Goal: Task Accomplishment & Management: Use online tool/utility

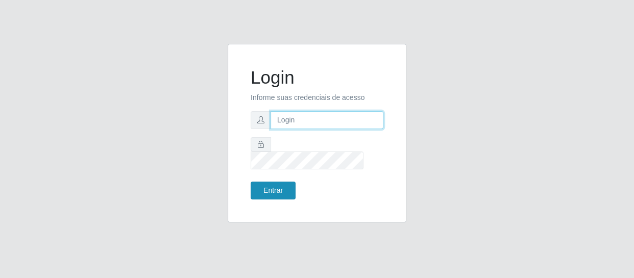
type input "[EMAIL_ADDRESS][DOMAIN_NAME]"
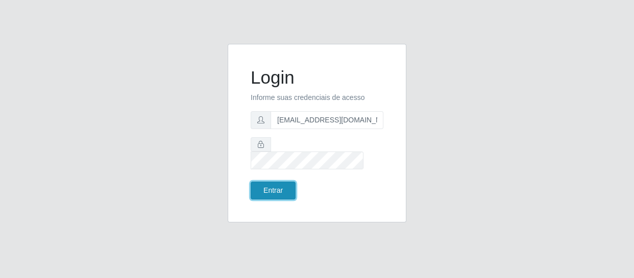
click at [260, 188] on button "Entrar" at bounding box center [272, 191] width 45 height 18
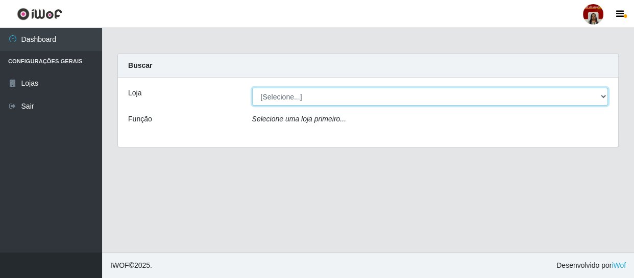
click at [602, 95] on select "[Selecione...] Mar Vermelho - Loja 04" at bounding box center [430, 97] width 356 height 18
select select "251"
click at [252, 88] on select "[Selecione...] Mar Vermelho - Loja 04" at bounding box center [430, 97] width 356 height 18
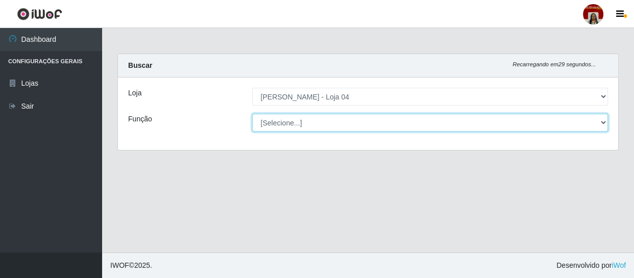
click at [599, 117] on select "[Selecione...] ASG ASG + ASG ++ Auxiliar de Depósito Auxiliar de Depósito + Aux…" at bounding box center [430, 123] width 356 height 18
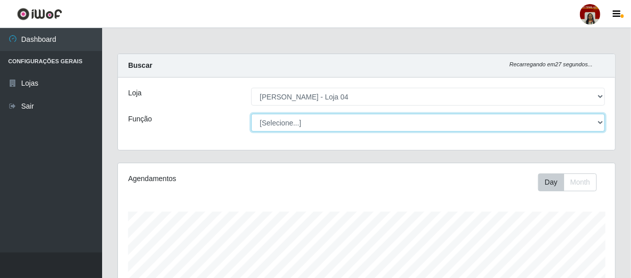
scroll to position [212, 497]
click at [251, 114] on select "[Selecione...] ASG ASG + ASG ++ Auxiliar de Depósito Auxiliar de Depósito + Aux…" at bounding box center [428, 123] width 354 height 18
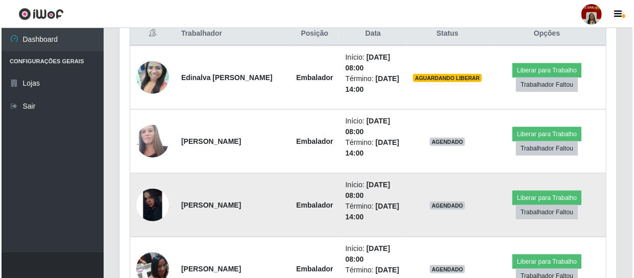
scroll to position [417, 0]
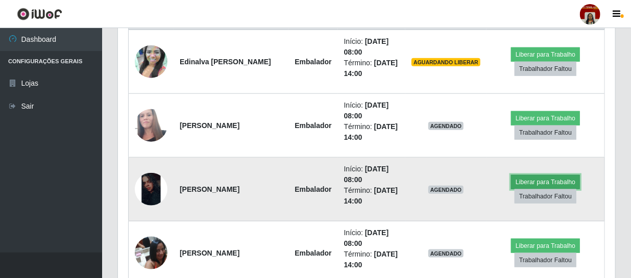
click at [534, 179] on button "Liberar para Trabalho" at bounding box center [545, 182] width 69 height 14
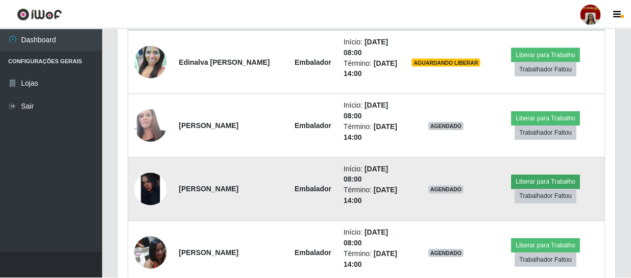
scroll to position [212, 492]
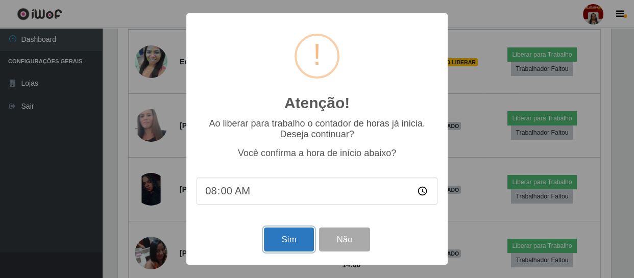
click at [290, 234] on button "Sim" at bounding box center [288, 240] width 49 height 24
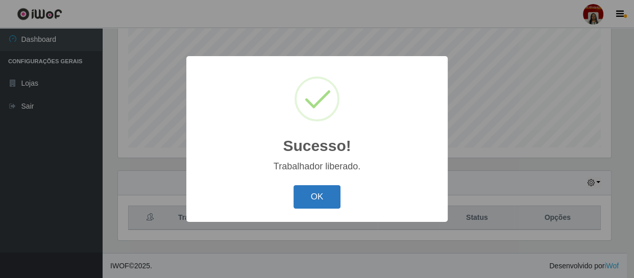
click at [308, 192] on button "OK" at bounding box center [316, 197] width 47 height 24
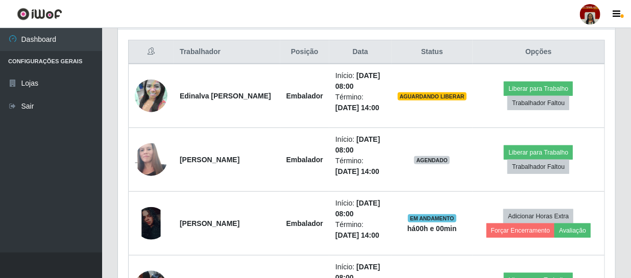
scroll to position [403, 0]
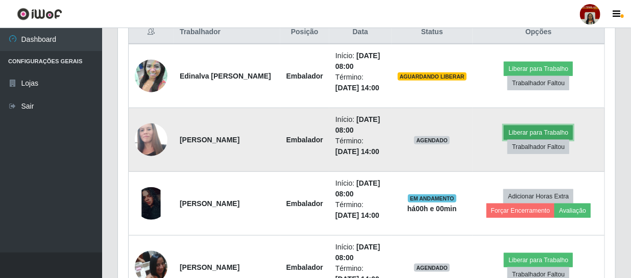
click at [543, 126] on button "Liberar para Trabalho" at bounding box center [537, 132] width 69 height 14
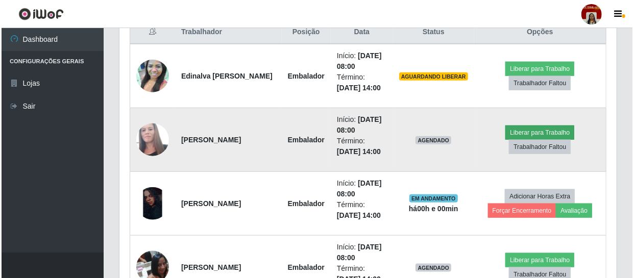
scroll to position [212, 492]
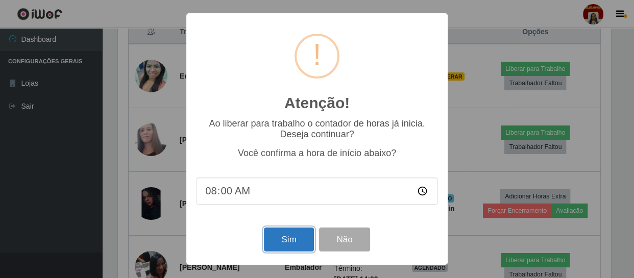
click at [290, 237] on button "Sim" at bounding box center [288, 240] width 49 height 24
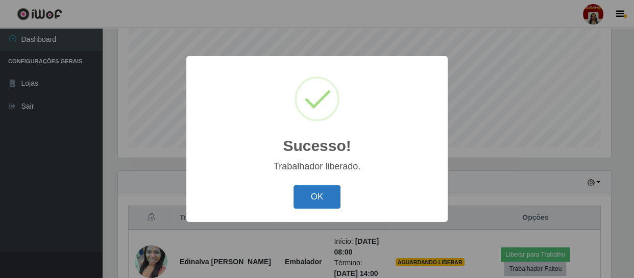
click at [317, 197] on button "OK" at bounding box center [316, 197] width 47 height 24
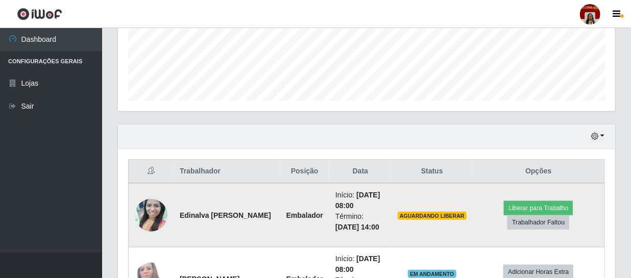
scroll to position [310, 0]
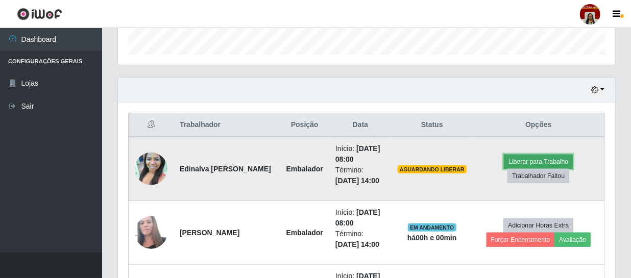
click at [527, 160] on button "Liberar para Trabalho" at bounding box center [537, 162] width 69 height 14
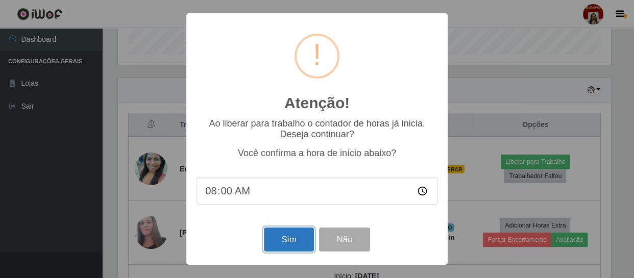
click at [291, 239] on button "Sim" at bounding box center [288, 240] width 49 height 24
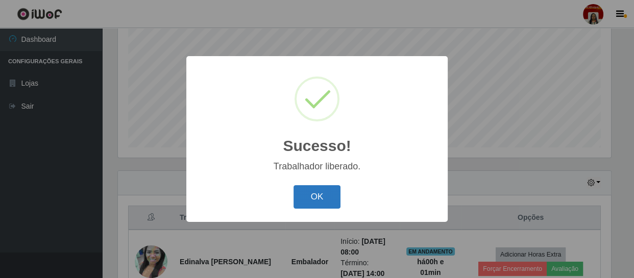
click at [314, 197] on button "OK" at bounding box center [316, 197] width 47 height 24
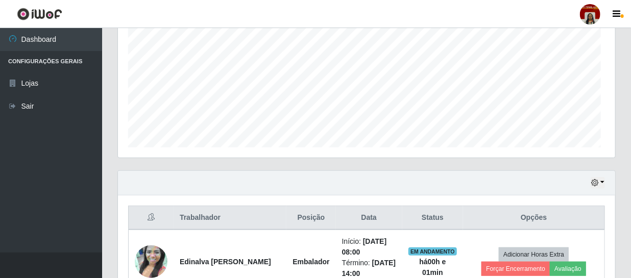
scroll to position [0, 0]
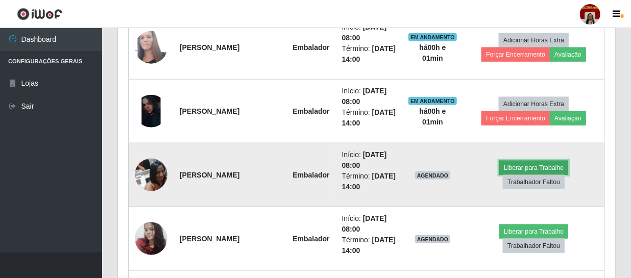
click at [537, 163] on button "Liberar para Trabalho" at bounding box center [533, 168] width 69 height 14
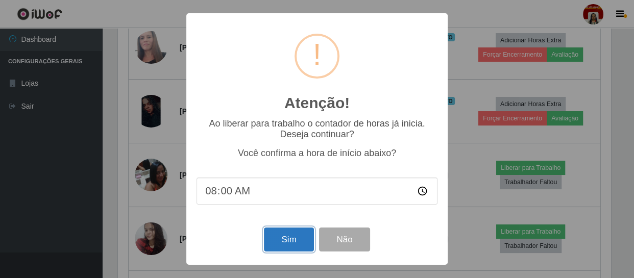
click at [297, 239] on button "Sim" at bounding box center [288, 240] width 49 height 24
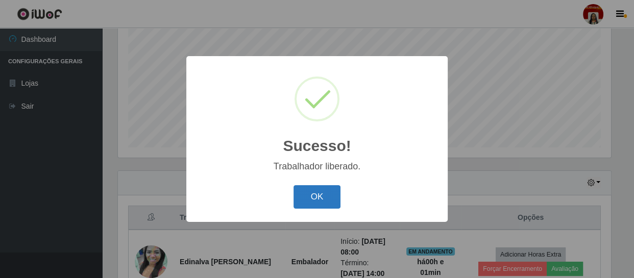
click at [319, 197] on button "OK" at bounding box center [316, 197] width 47 height 24
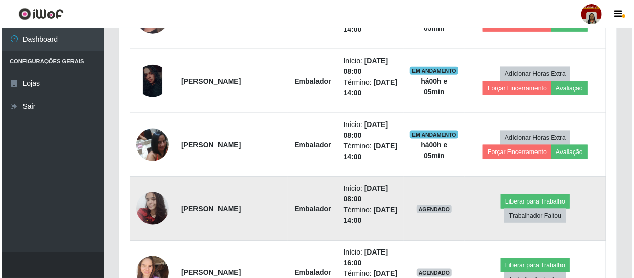
scroll to position [542, 0]
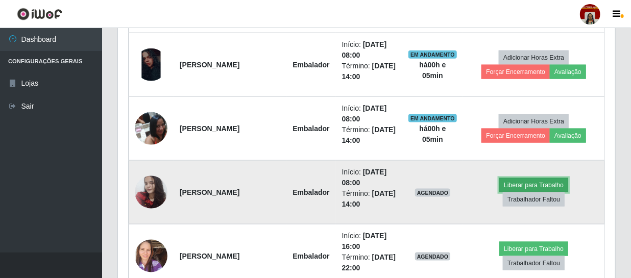
click at [545, 183] on button "Liberar para Trabalho" at bounding box center [533, 185] width 69 height 14
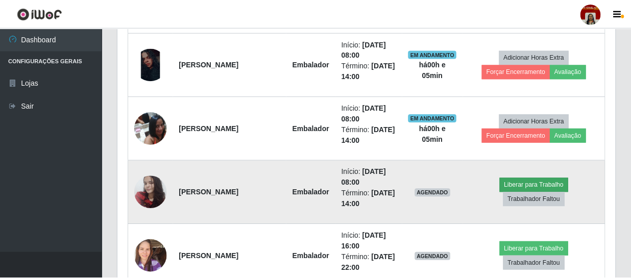
scroll to position [212, 492]
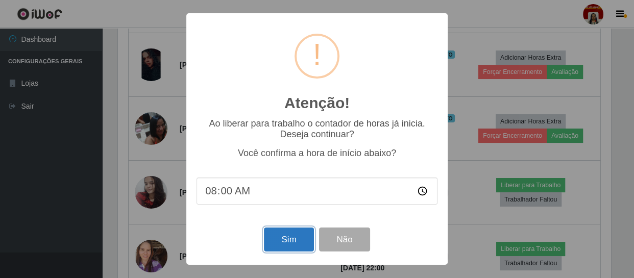
click at [284, 240] on button "Sim" at bounding box center [288, 240] width 49 height 24
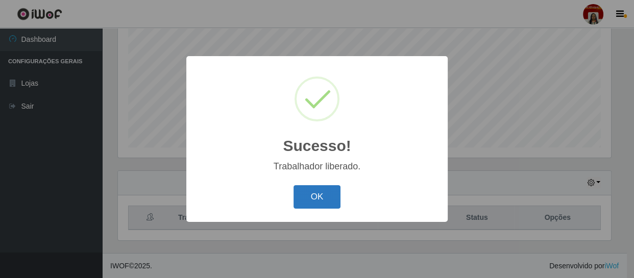
click at [318, 195] on button "OK" at bounding box center [316, 197] width 47 height 24
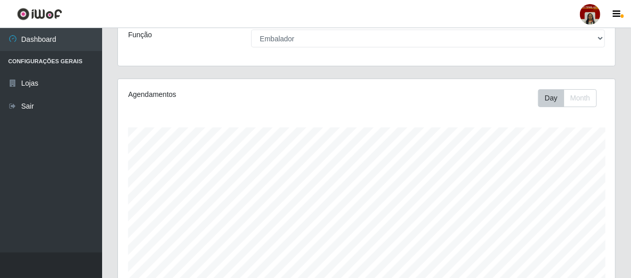
scroll to position [0, 0]
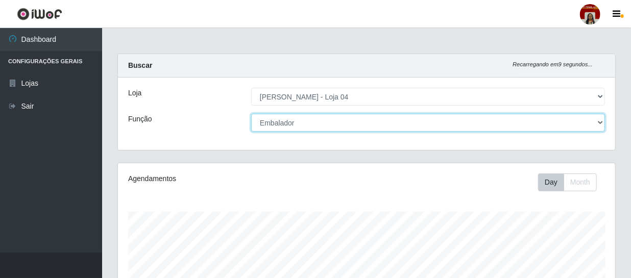
drag, startPoint x: 597, startPoint y: 121, endPoint x: 592, endPoint y: 121, distance: 5.6
click at [597, 121] on select "[Selecione...] ASG ASG + ASG ++ Auxiliar de Depósito Auxiliar de Depósito + Aux…" at bounding box center [428, 123] width 354 height 18
select select "22"
click at [251, 114] on select "[Selecione...] ASG ASG + ASG ++ Auxiliar de Depósito Auxiliar de Depósito + Aux…" at bounding box center [428, 123] width 354 height 18
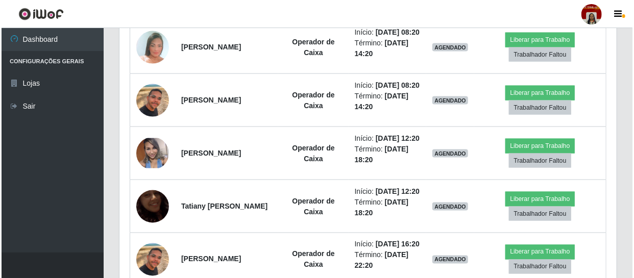
scroll to position [649, 0]
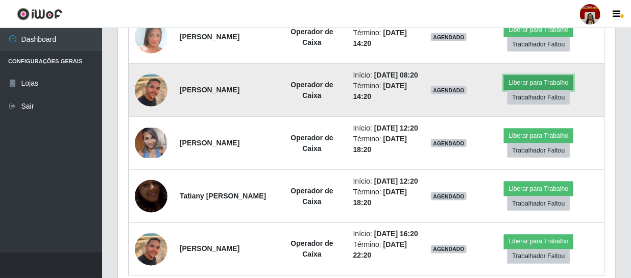
click at [531, 90] on button "Liberar para Trabalho" at bounding box center [537, 82] width 69 height 14
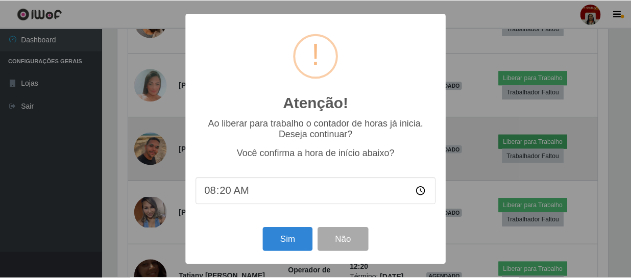
scroll to position [212, 492]
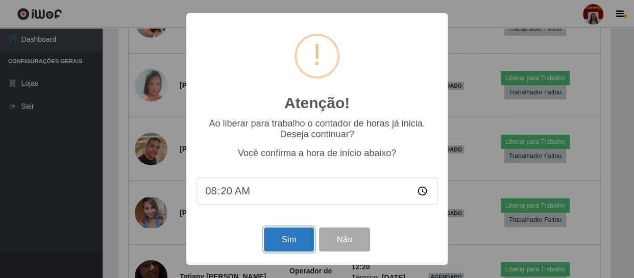
click at [292, 240] on button "Sim" at bounding box center [288, 240] width 49 height 24
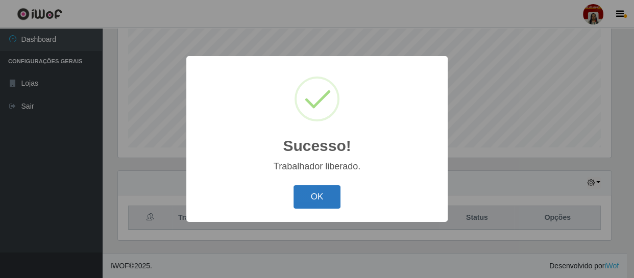
click at [324, 192] on button "OK" at bounding box center [316, 197] width 47 height 24
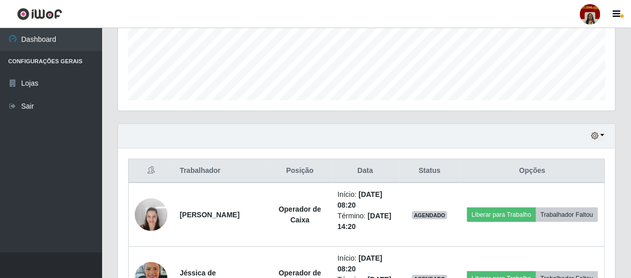
scroll to position [310, 0]
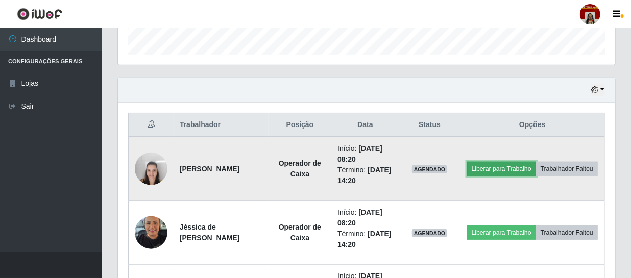
click at [520, 162] on button "Liberar para Trabalho" at bounding box center [501, 169] width 69 height 14
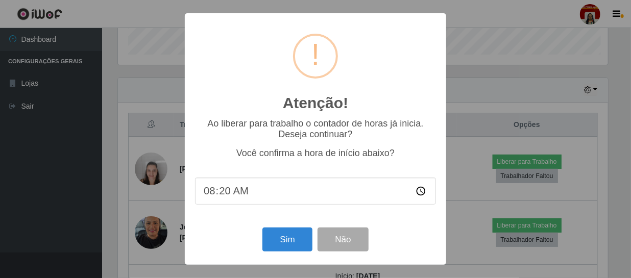
scroll to position [212, 492]
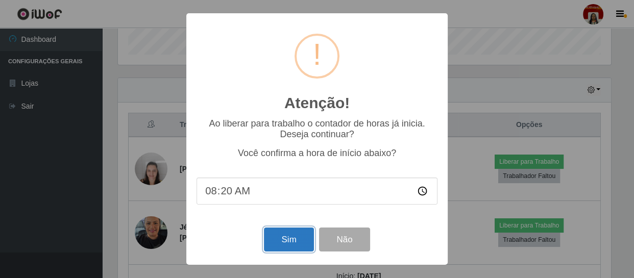
click at [285, 239] on button "Sim" at bounding box center [288, 240] width 49 height 24
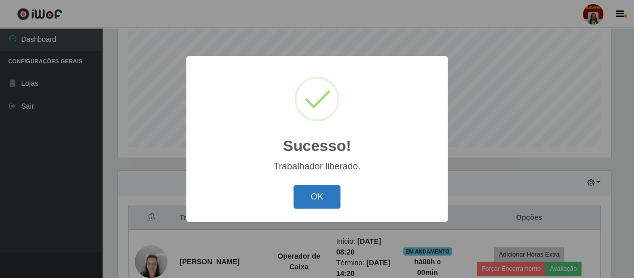
click at [316, 197] on button "OK" at bounding box center [316, 197] width 47 height 24
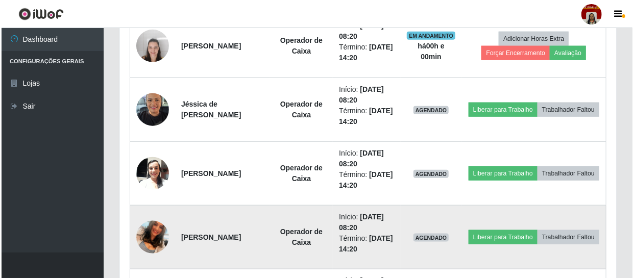
scroll to position [449, 0]
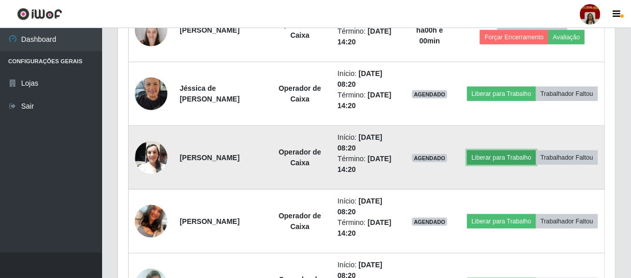
click at [517, 150] on button "Liberar para Trabalho" at bounding box center [501, 157] width 69 height 14
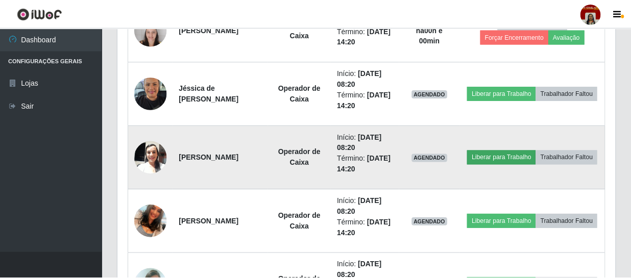
scroll to position [212, 492]
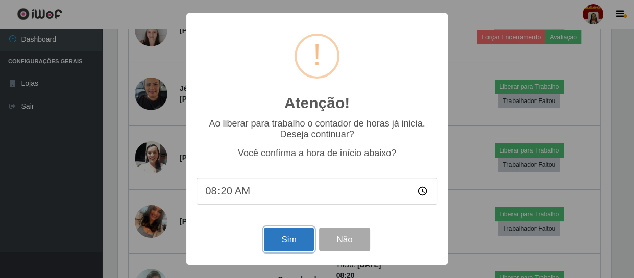
click at [294, 245] on button "Sim" at bounding box center [288, 240] width 49 height 24
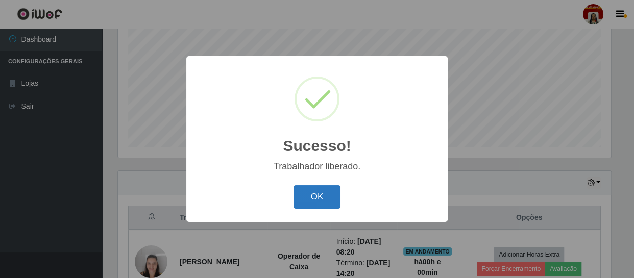
click at [306, 200] on button "OK" at bounding box center [316, 197] width 47 height 24
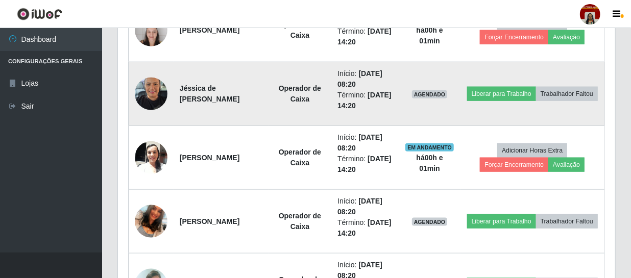
scroll to position [495, 0]
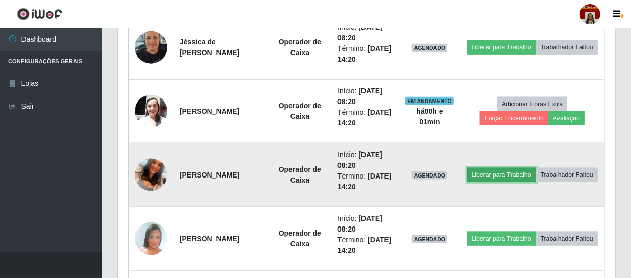
click at [517, 169] on button "Liberar para Trabalho" at bounding box center [501, 175] width 69 height 14
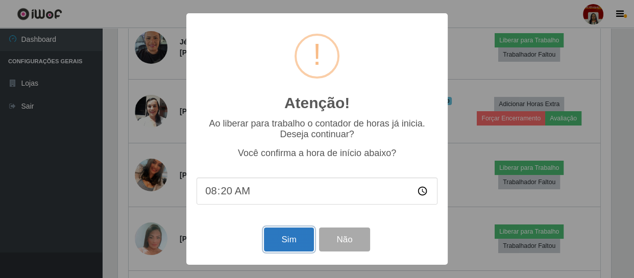
click at [282, 236] on button "Sim" at bounding box center [288, 240] width 49 height 24
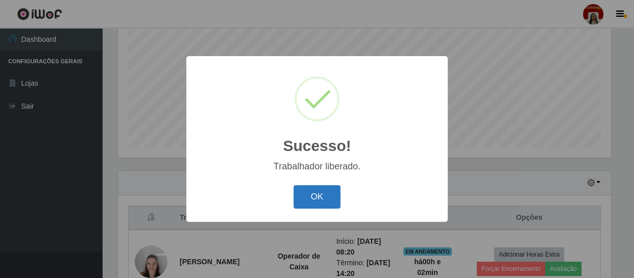
click at [314, 200] on button "OK" at bounding box center [316, 197] width 47 height 24
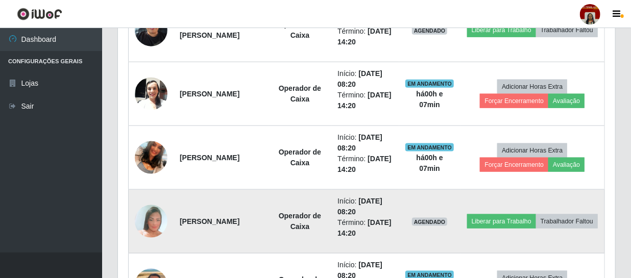
scroll to position [542, 0]
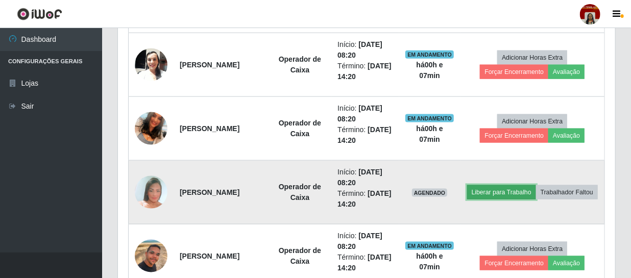
click at [536, 185] on button "Liberar para Trabalho" at bounding box center [501, 192] width 69 height 14
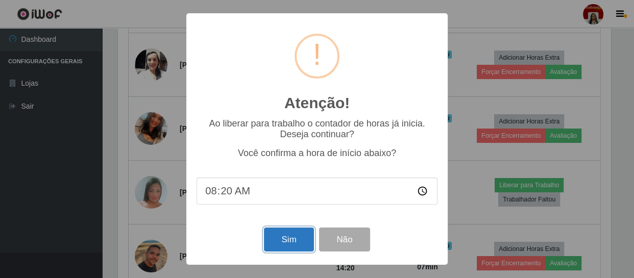
click at [286, 239] on button "Sim" at bounding box center [288, 240] width 49 height 24
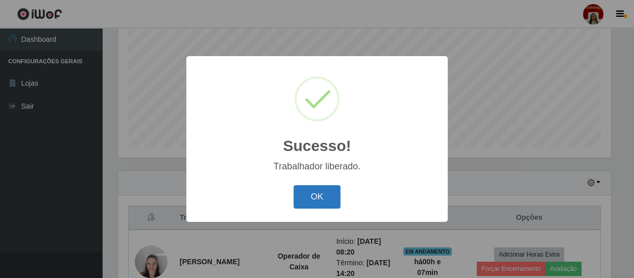
click at [308, 193] on button "OK" at bounding box center [316, 197] width 47 height 24
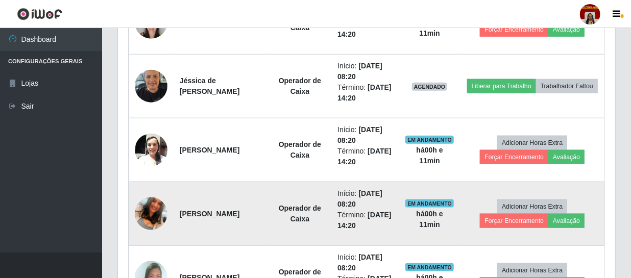
scroll to position [403, 0]
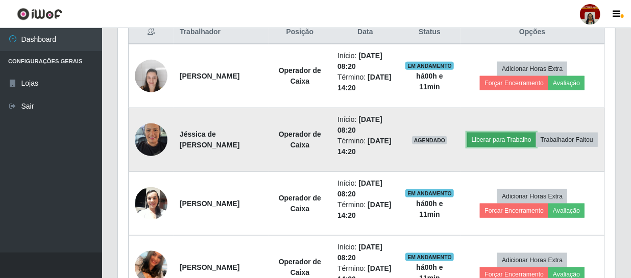
click at [521, 133] on button "Liberar para Trabalho" at bounding box center [501, 140] width 69 height 14
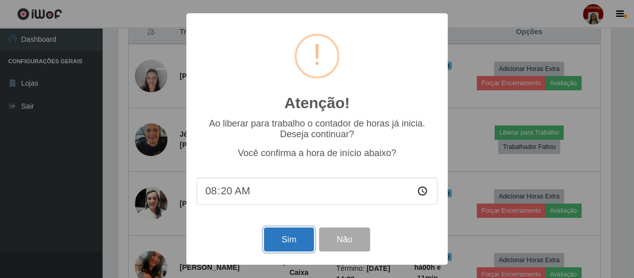
click at [297, 233] on button "Sim" at bounding box center [288, 240] width 49 height 24
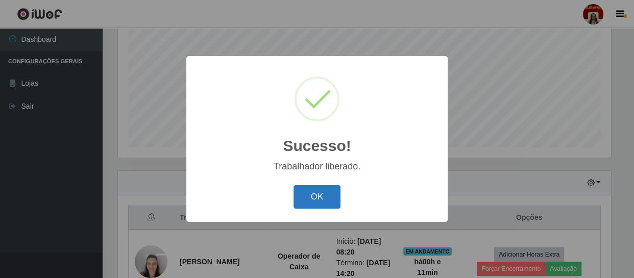
click at [311, 199] on button "OK" at bounding box center [316, 197] width 47 height 24
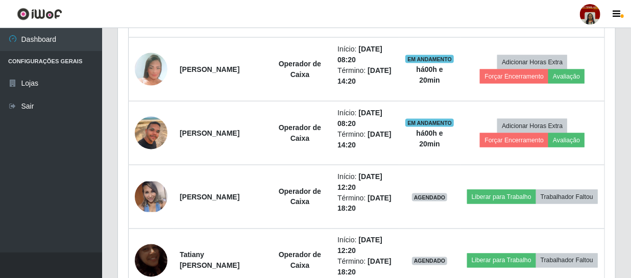
scroll to position [681, 0]
